Goal: Information Seeking & Learning: Understand process/instructions

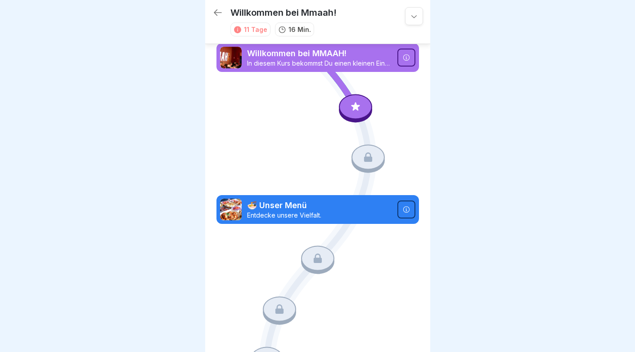
click at [290, 58] on p "Willkommen bei MMAAH!" at bounding box center [319, 54] width 145 height 12
click at [409, 15] on icon at bounding box center [413, 16] width 9 height 9
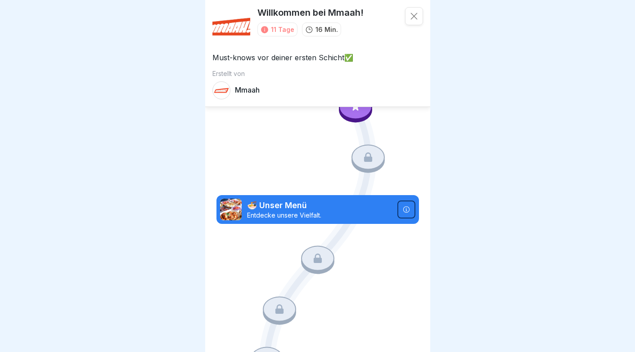
click at [410, 15] on icon at bounding box center [413, 16] width 7 height 7
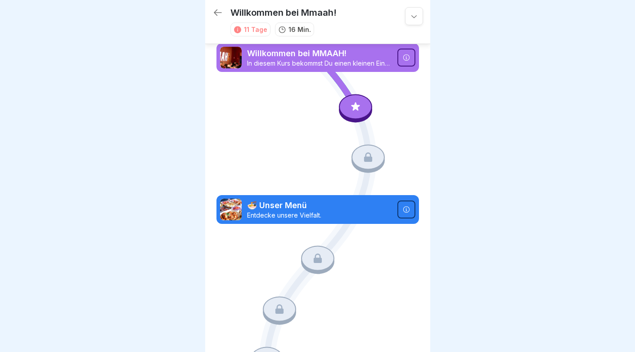
click at [354, 108] on icon at bounding box center [356, 107] width 12 height 12
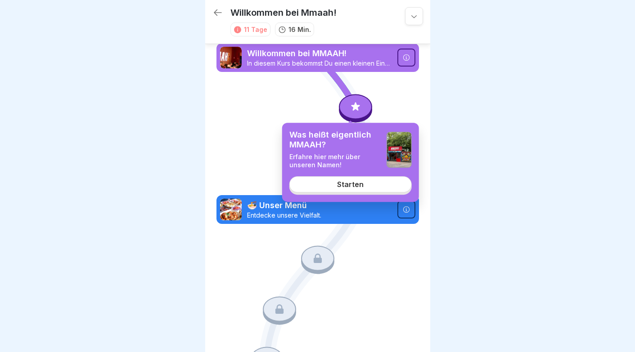
click at [364, 181] on link "Starten" at bounding box center [350, 184] width 122 height 16
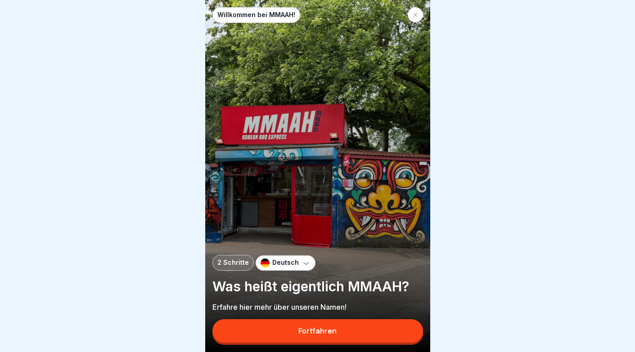
scroll to position [8, 0]
click at [327, 327] on button "Fortfahren" at bounding box center [317, 330] width 211 height 23
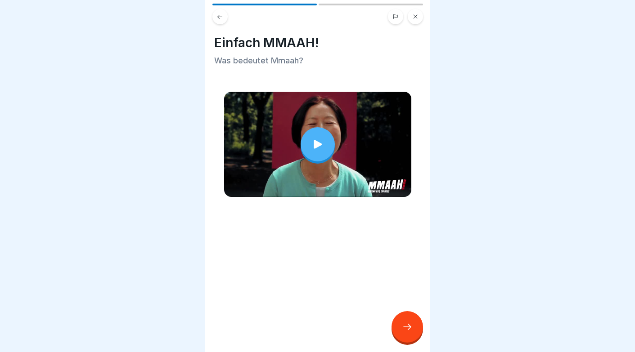
click at [400, 326] on div at bounding box center [406, 326] width 31 height 31
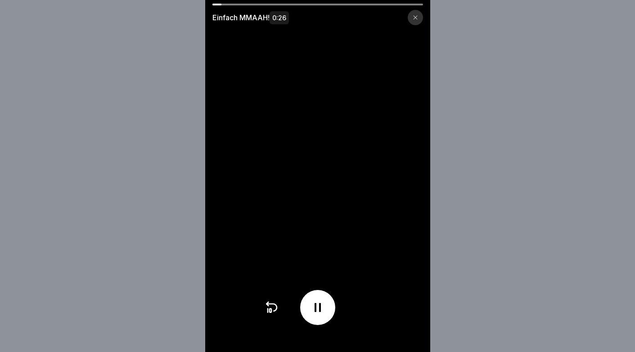
click at [421, 21] on div at bounding box center [415, 17] width 15 height 15
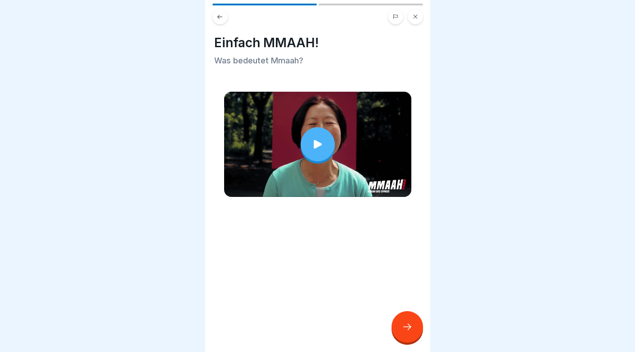
click at [409, 337] on div at bounding box center [406, 326] width 31 height 31
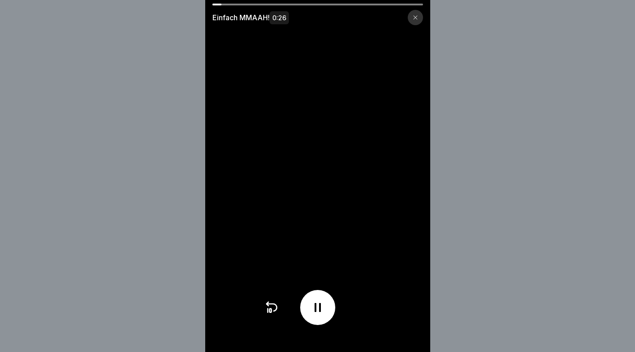
click at [320, 315] on icon at bounding box center [317, 307] width 14 height 14
click at [416, 22] on div at bounding box center [415, 17] width 15 height 15
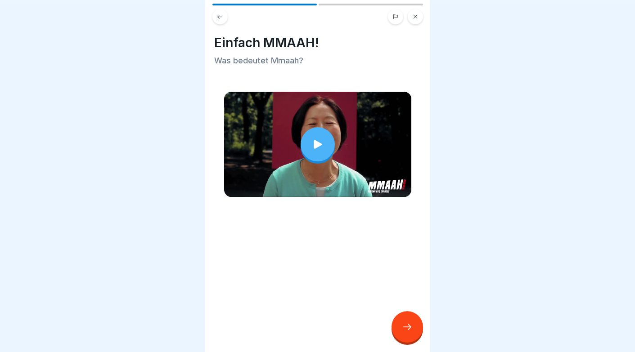
scroll to position [0, 0]
click at [410, 19] on button at bounding box center [415, 16] width 15 height 15
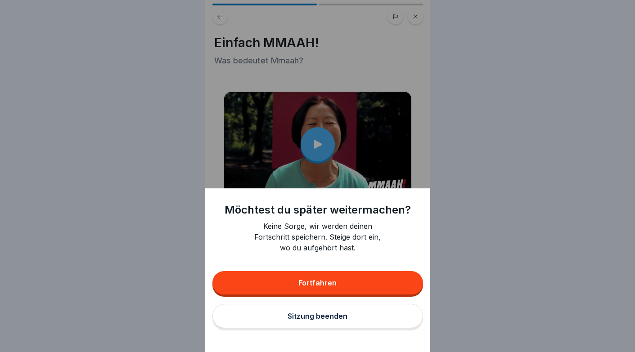
click at [448, 135] on div "Möchtest du später weitermachen? Keine Sorge, wir werden deinen Fortschritt spe…" at bounding box center [317, 176] width 635 height 352
